Goal: Task Accomplishment & Management: Use online tool/utility

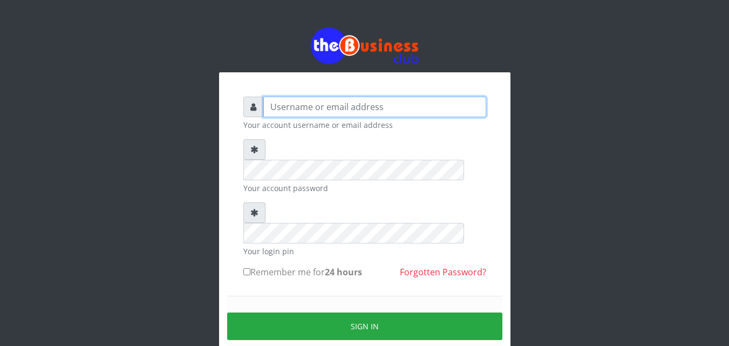
type input "kenachuks"
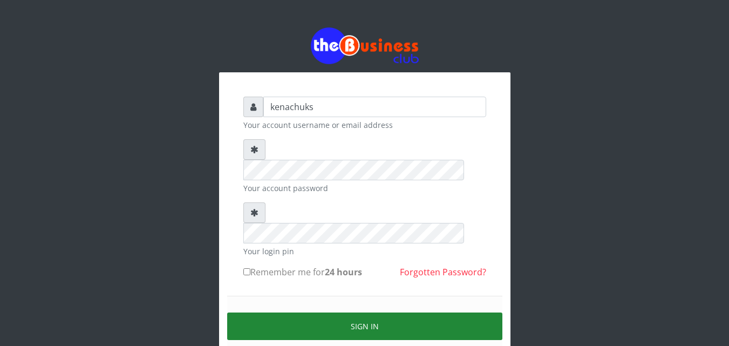
click at [356, 312] on button "Sign in" at bounding box center [364, 326] width 275 height 28
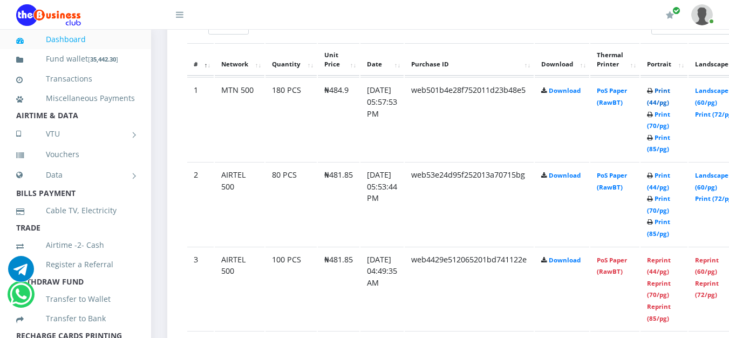
click at [670, 91] on link "Print (44/pg)" at bounding box center [658, 96] width 23 height 20
